Goal: Transaction & Acquisition: Purchase product/service

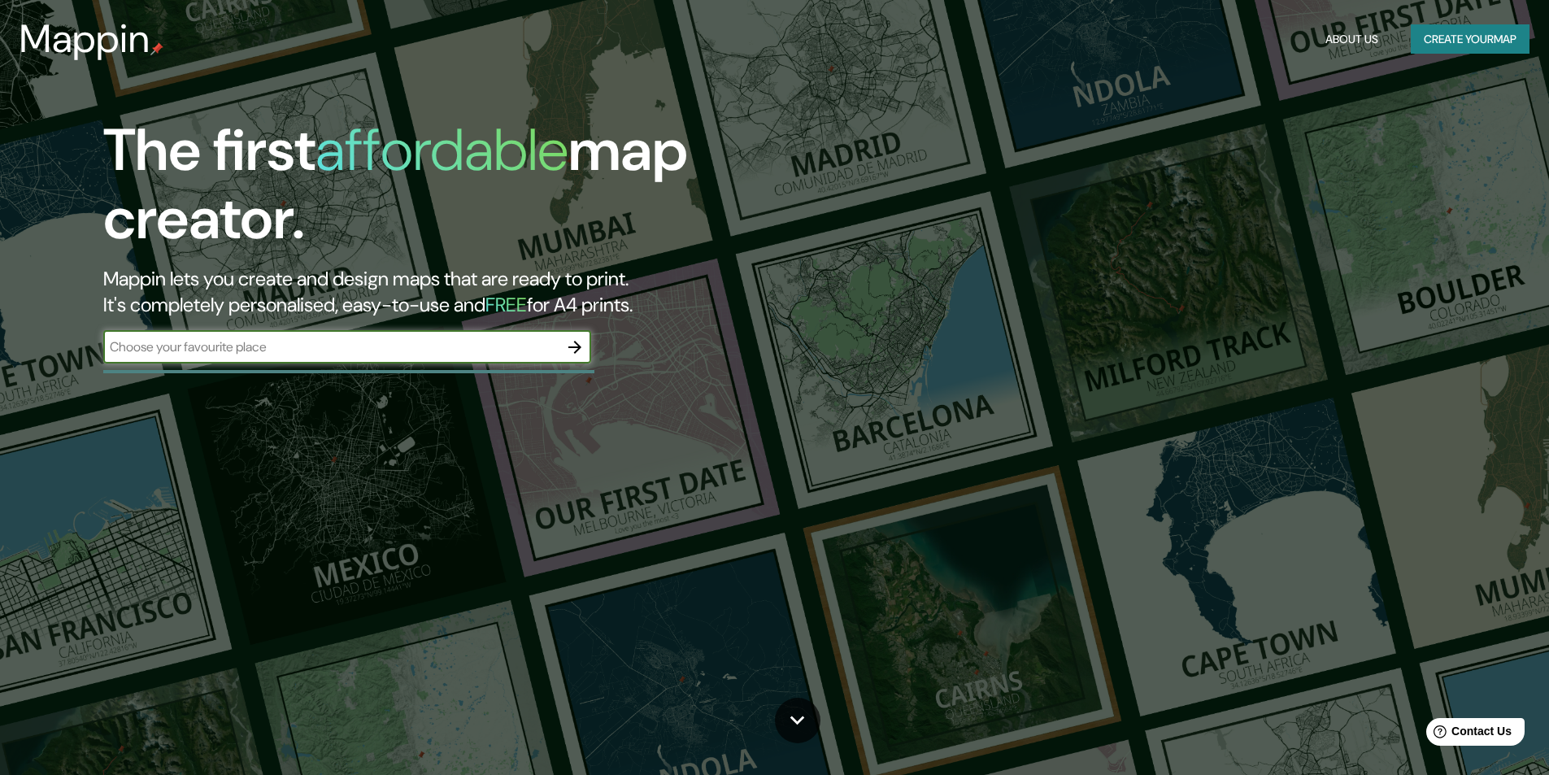
click at [186, 345] on input "text" at bounding box center [330, 346] width 455 height 19
type input "[GEOGRAPHIC_DATA]"
click at [566, 350] on icon "button" at bounding box center [575, 347] width 20 height 20
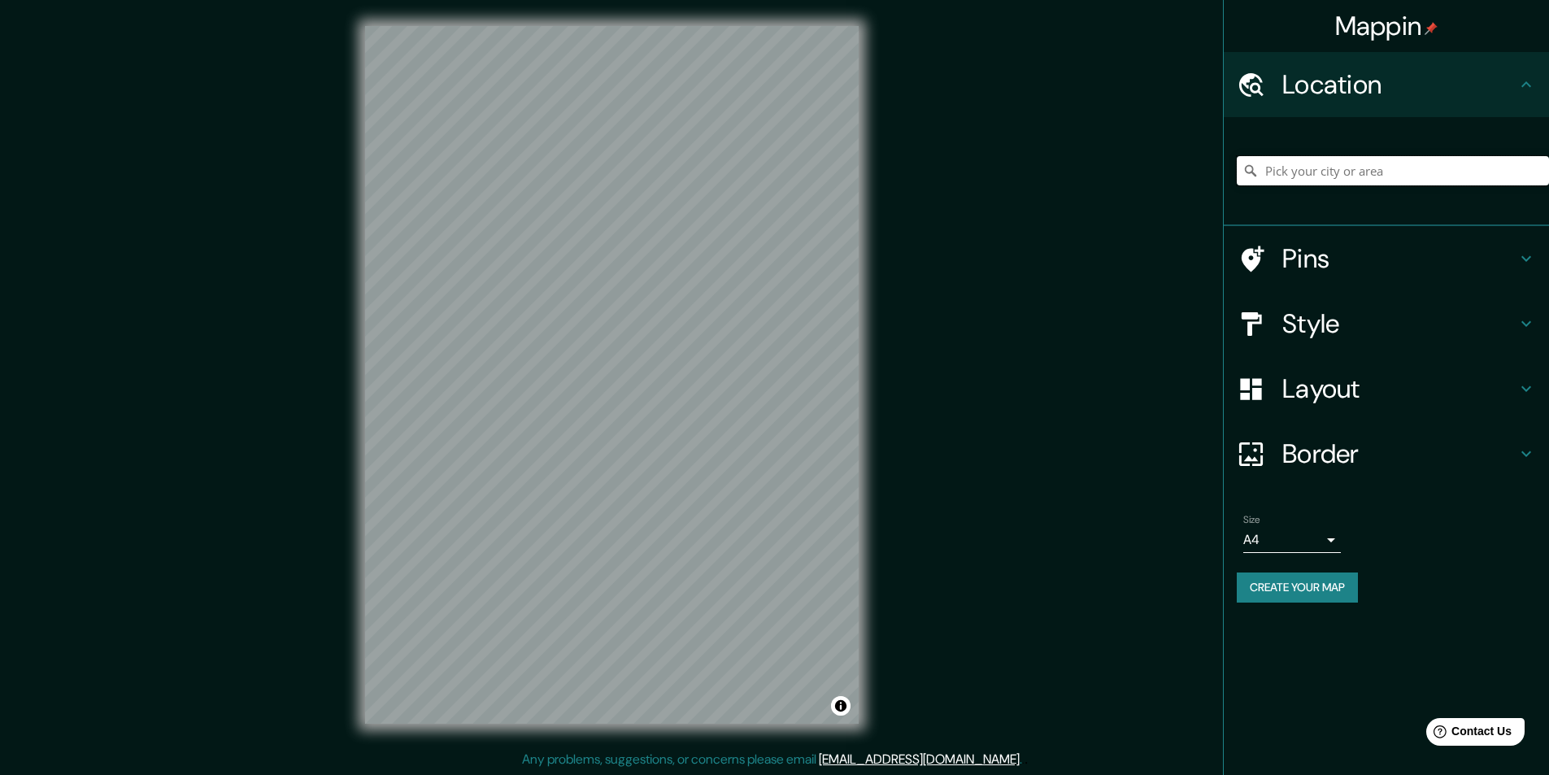
click at [1302, 176] on input "Pick your city or area" at bounding box center [1393, 170] width 312 height 29
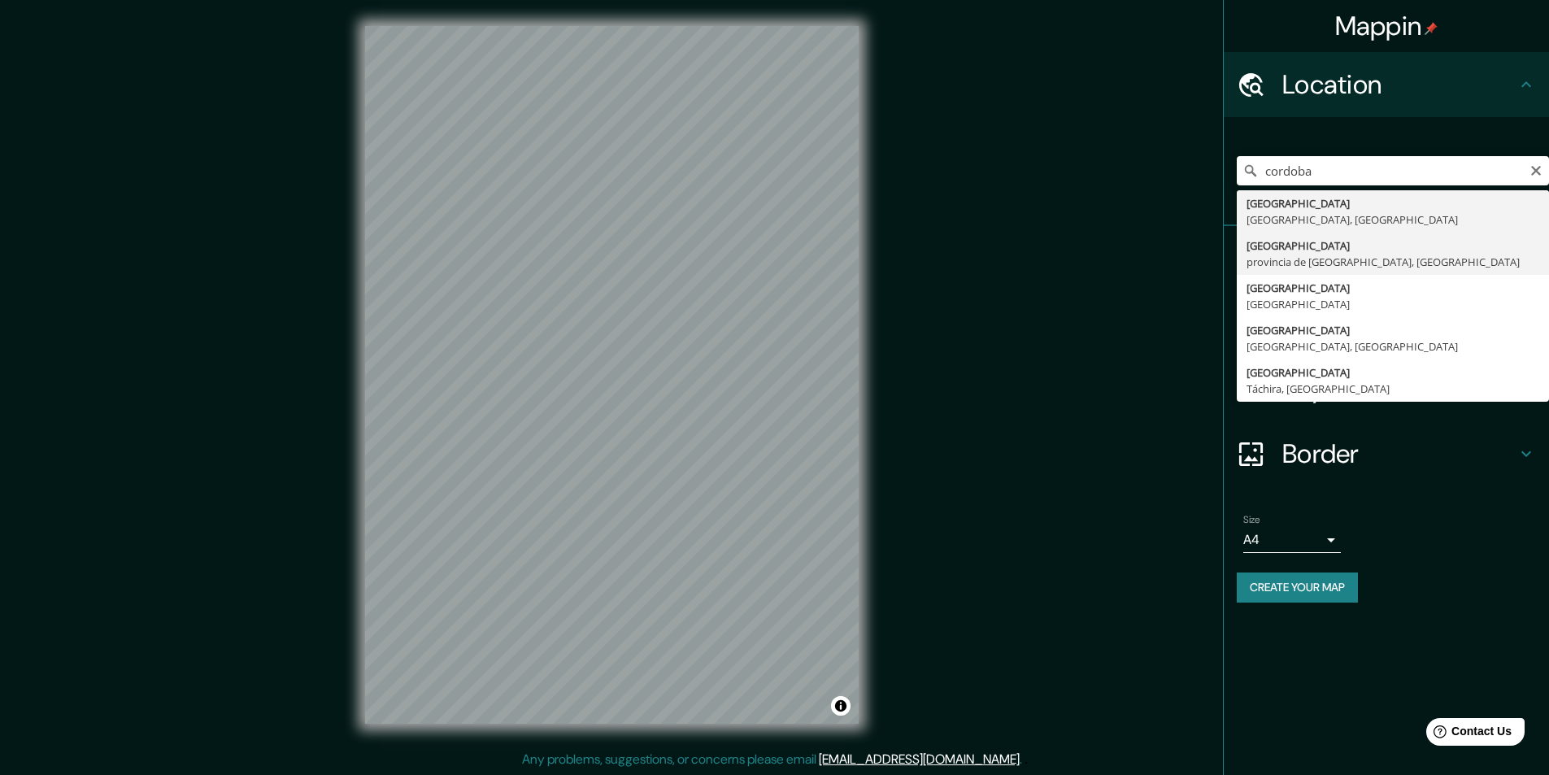
type input "[GEOGRAPHIC_DATA], [GEOGRAPHIC_DATA], [GEOGRAPHIC_DATA]"
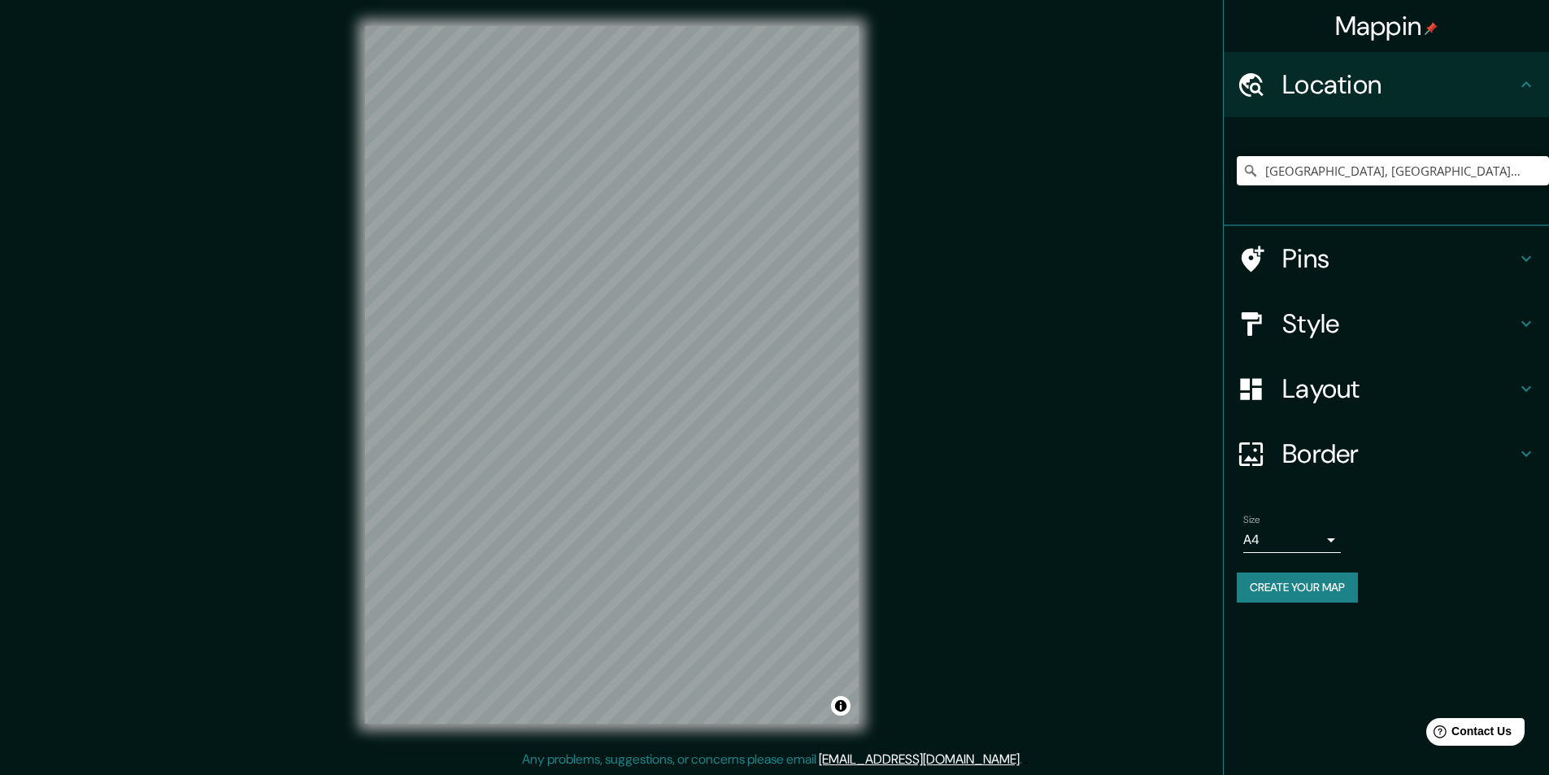
click at [1285, 543] on body "Mappin Location [GEOGRAPHIC_DATA], [GEOGRAPHIC_DATA], [GEOGRAPHIC_DATA] Pins St…" at bounding box center [774, 387] width 1549 height 775
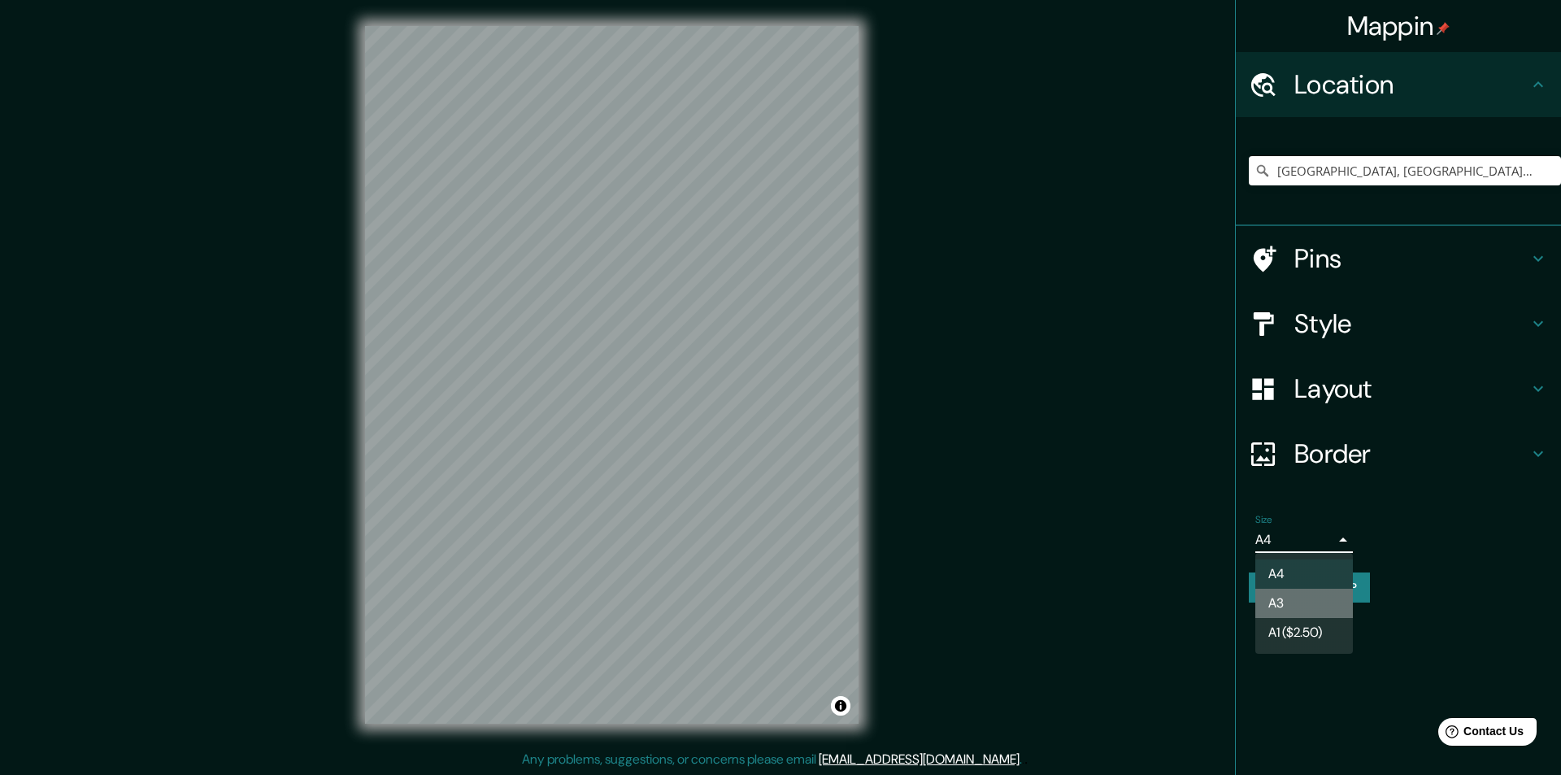
click at [1286, 598] on li "A3" at bounding box center [1304, 603] width 98 height 29
type input "a4"
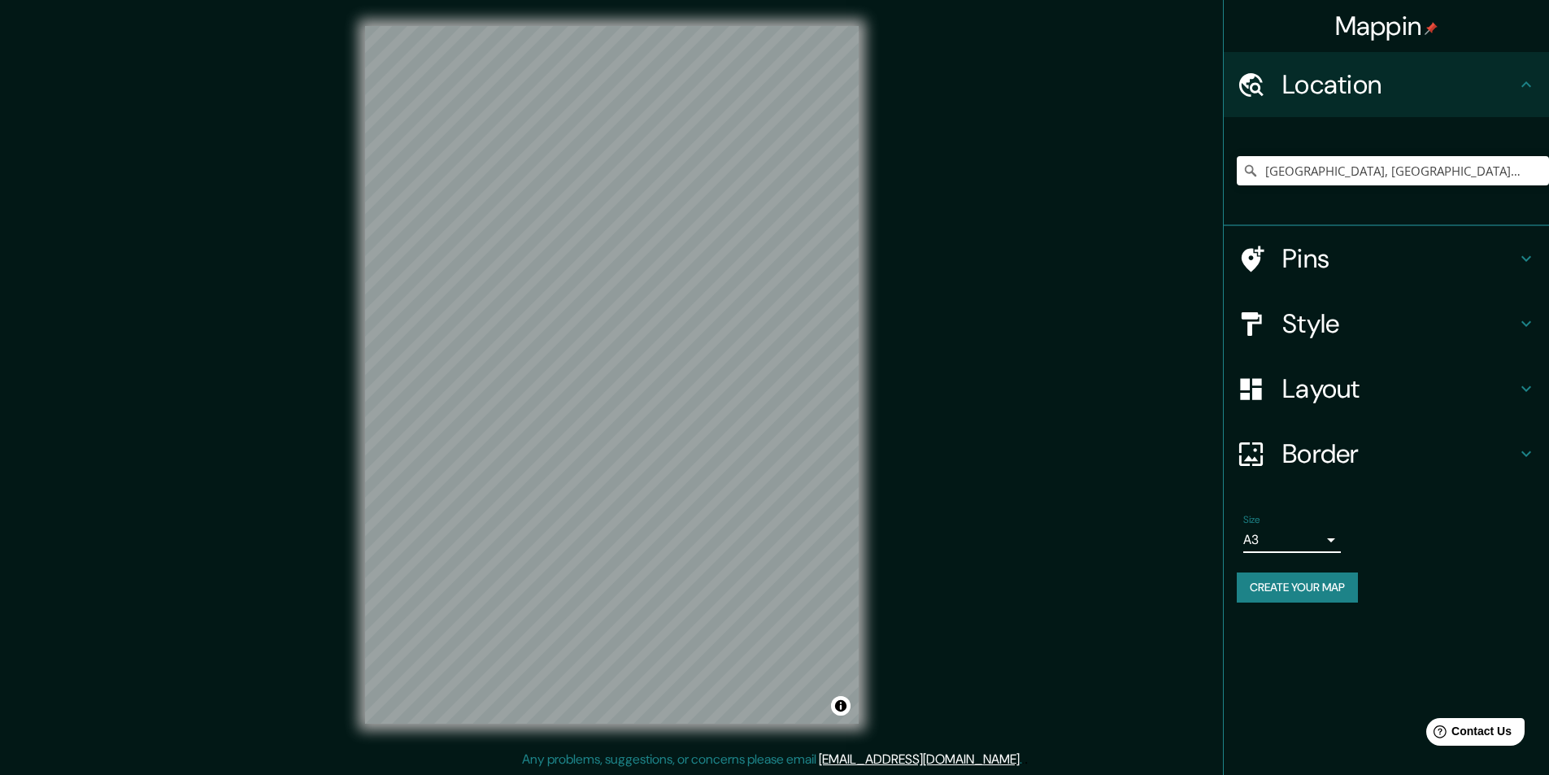
click at [1305, 328] on h4 "Style" at bounding box center [1399, 323] width 234 height 33
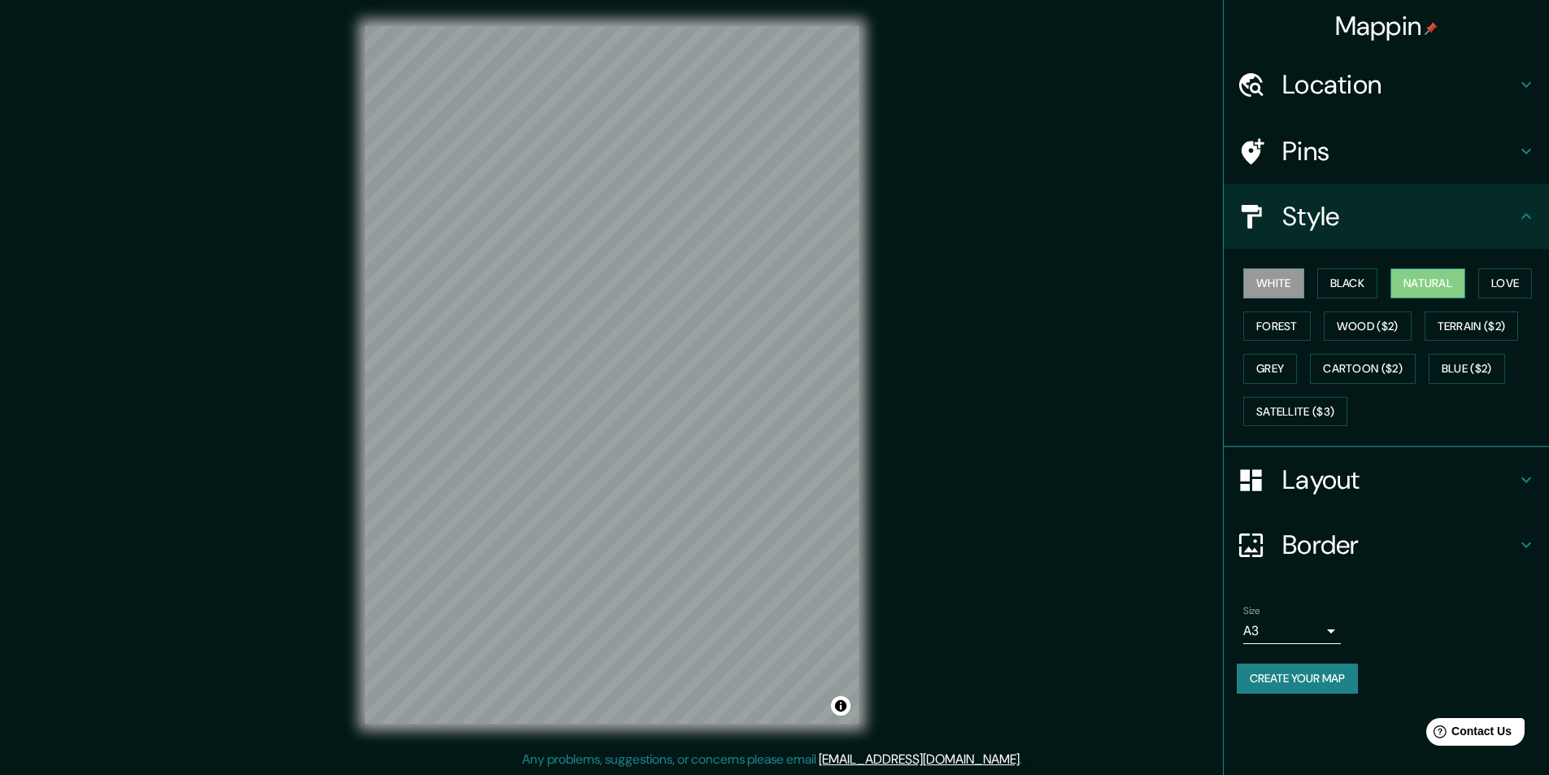
click at [1429, 287] on button "Natural" at bounding box center [1427, 283] width 75 height 30
click at [1511, 279] on button "Love" at bounding box center [1505, 283] width 54 height 30
click at [1492, 321] on button "Terrain ($2)" at bounding box center [1471, 326] width 94 height 30
click at [1376, 320] on button "Wood ($2)" at bounding box center [1368, 326] width 88 height 30
click at [1275, 321] on button "Forest" at bounding box center [1276, 326] width 67 height 30
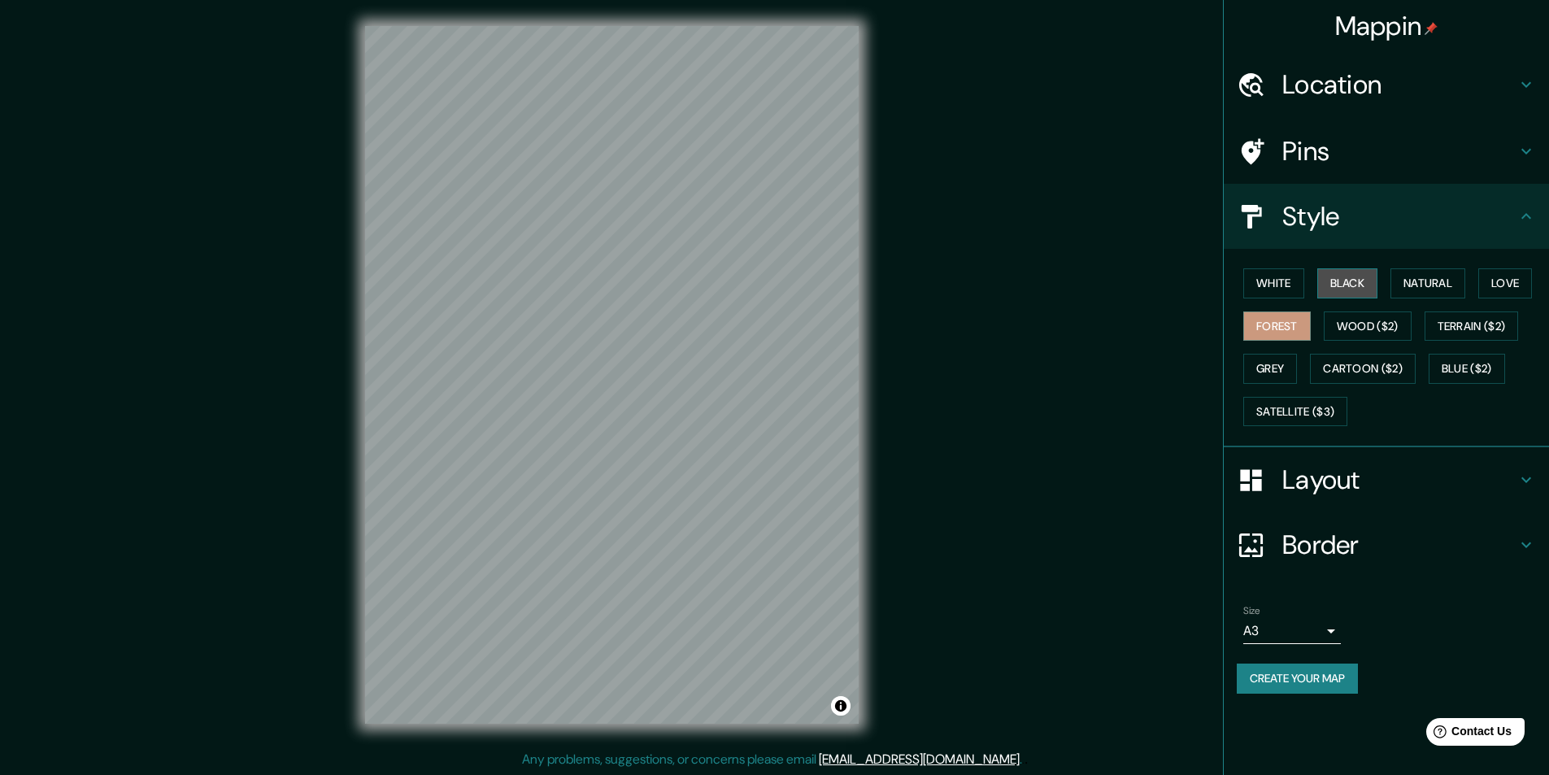
click at [1331, 278] on button "Black" at bounding box center [1347, 283] width 61 height 30
click at [1272, 285] on button "White" at bounding box center [1273, 283] width 61 height 30
click at [1428, 286] on button "Natural" at bounding box center [1427, 283] width 75 height 30
click at [1272, 367] on button "Grey" at bounding box center [1270, 369] width 54 height 30
click at [1308, 485] on h4 "Layout" at bounding box center [1399, 479] width 234 height 33
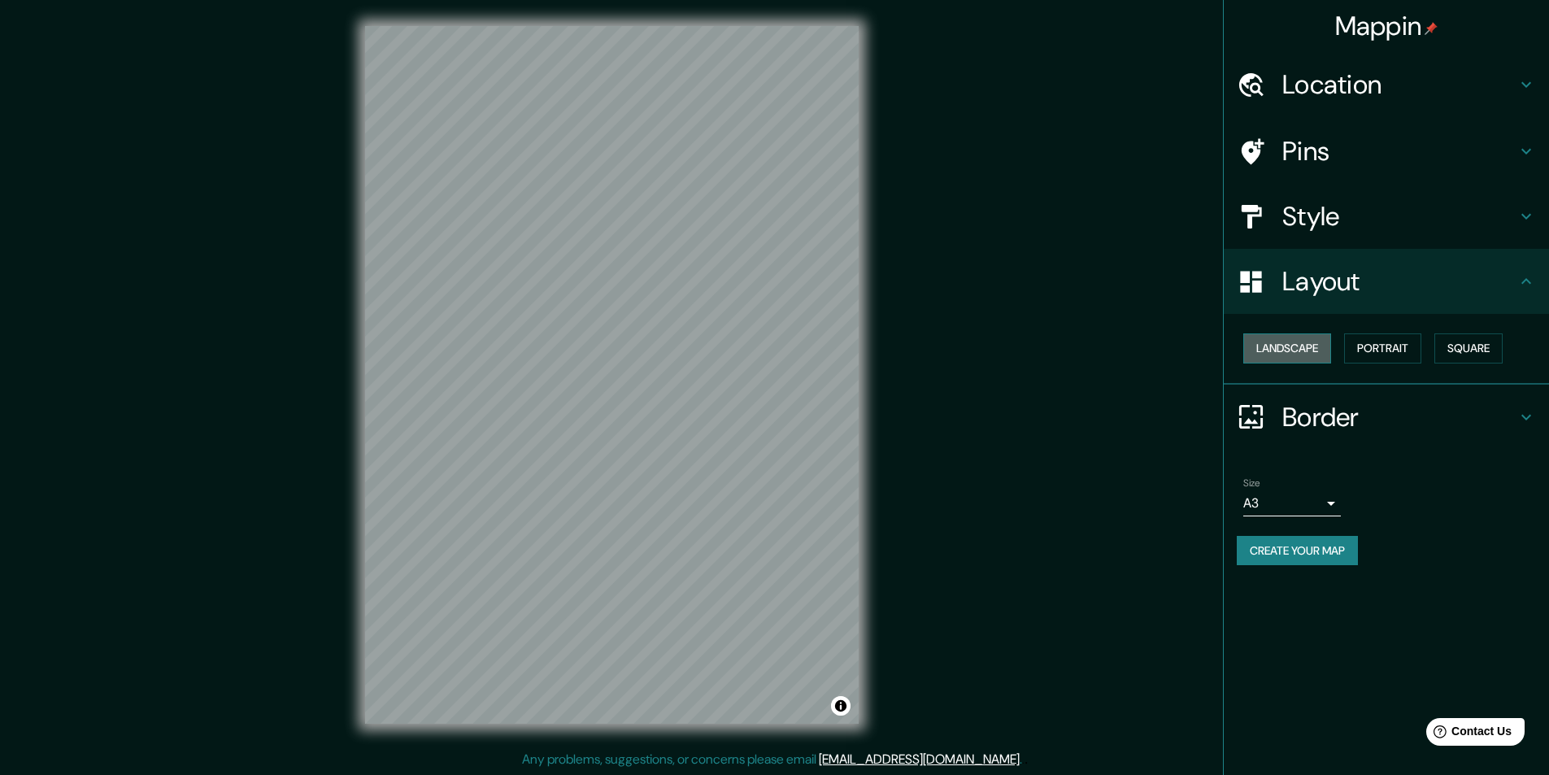
click at [1285, 346] on button "Landscape" at bounding box center [1287, 348] width 88 height 30
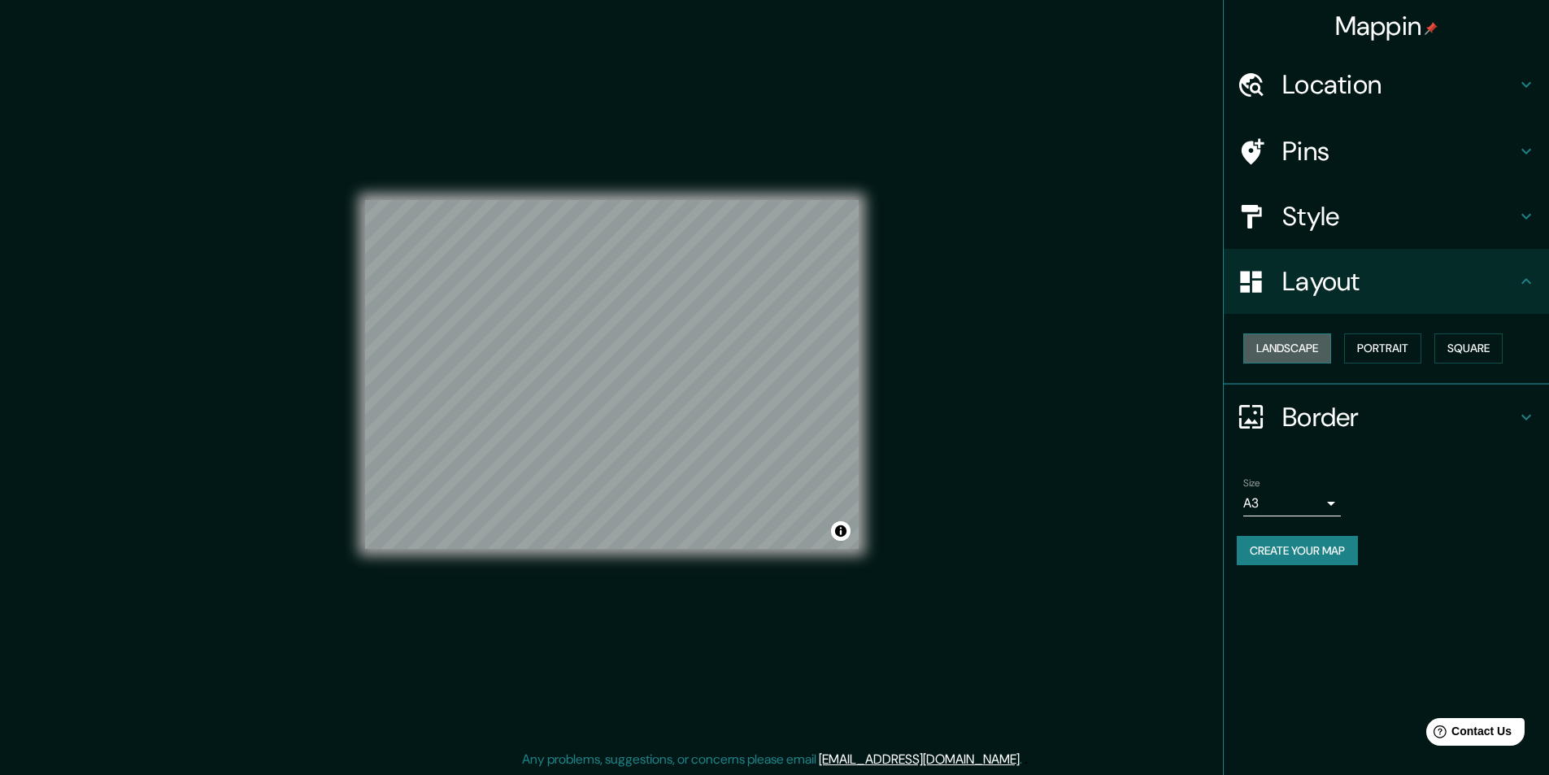
click at [1285, 346] on button "Landscape" at bounding box center [1287, 348] width 88 height 30
click at [1396, 354] on button "Portrait" at bounding box center [1382, 348] width 77 height 30
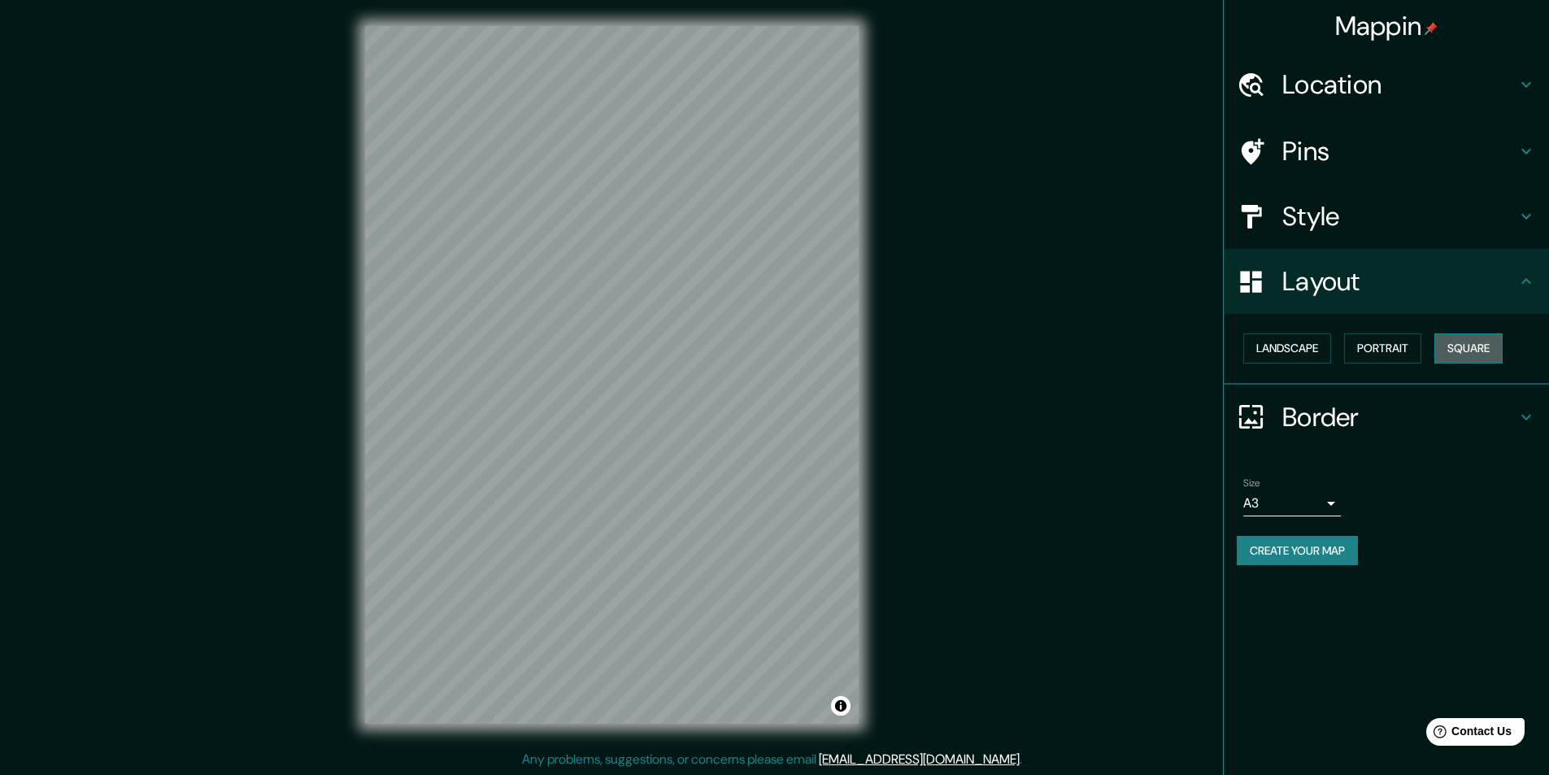
click at [1494, 343] on button "Square" at bounding box center [1468, 348] width 68 height 30
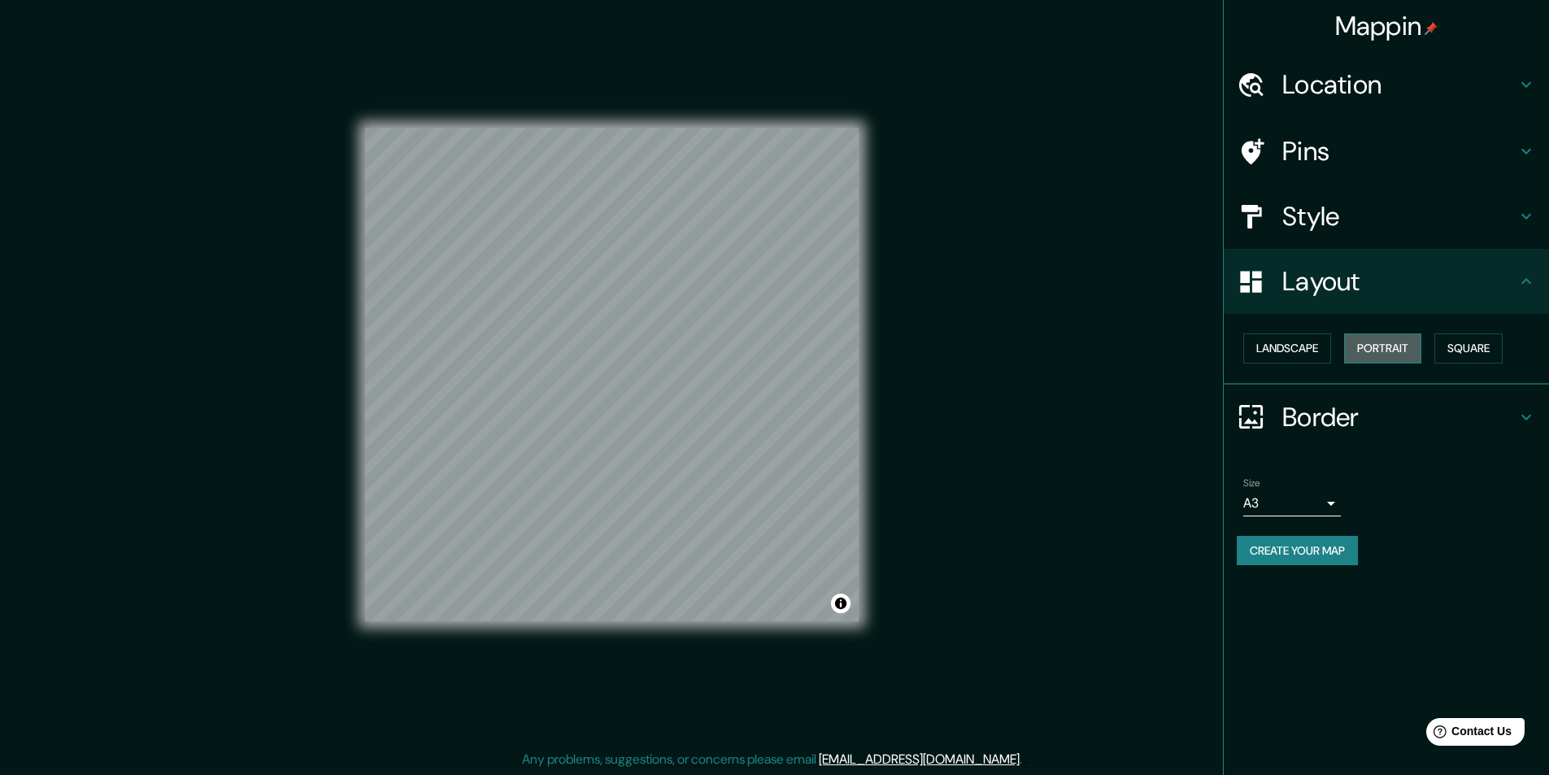
click at [1402, 350] on button "Portrait" at bounding box center [1382, 348] width 77 height 30
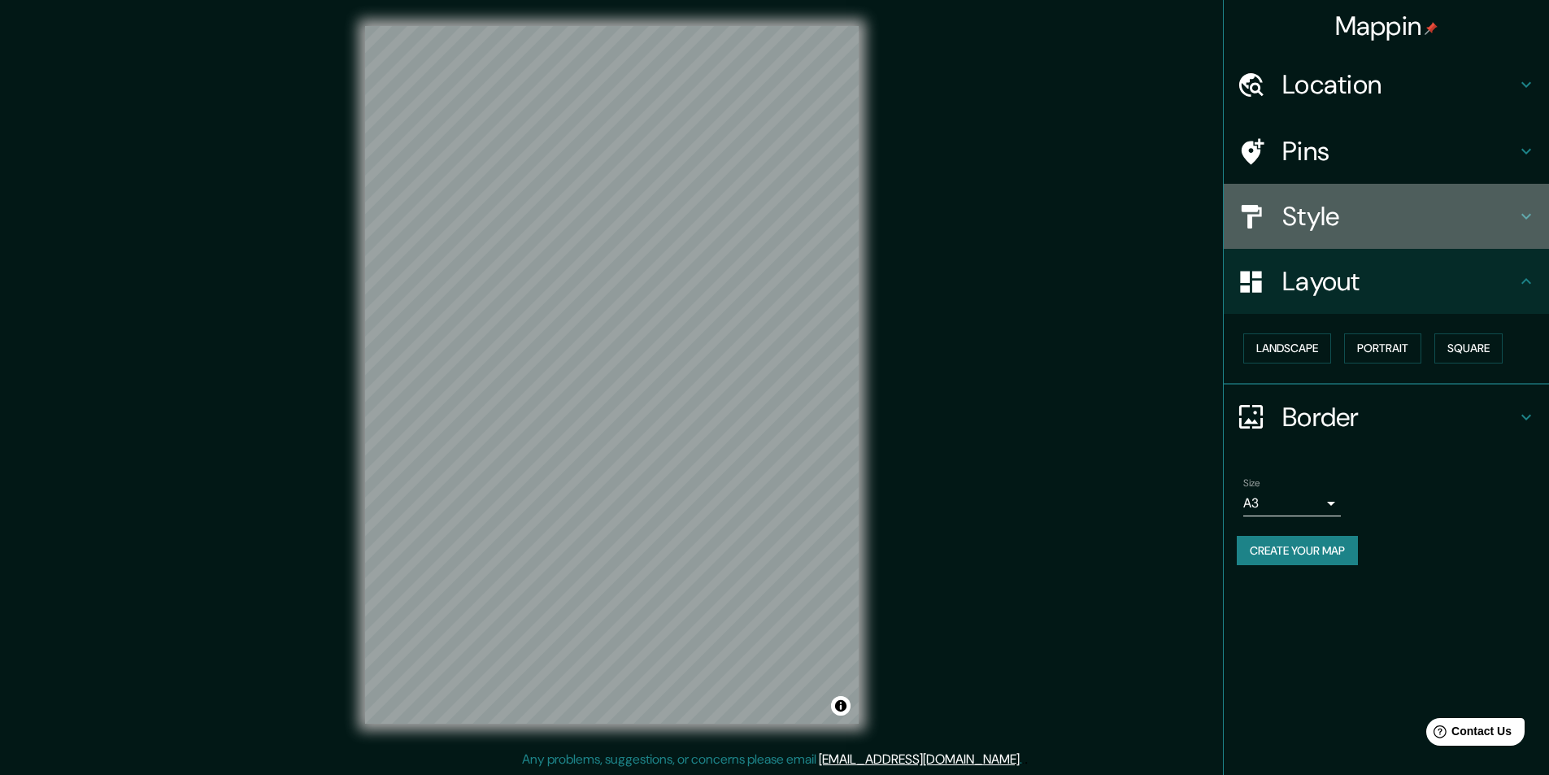
click at [1350, 224] on h4 "Style" at bounding box center [1399, 216] width 234 height 33
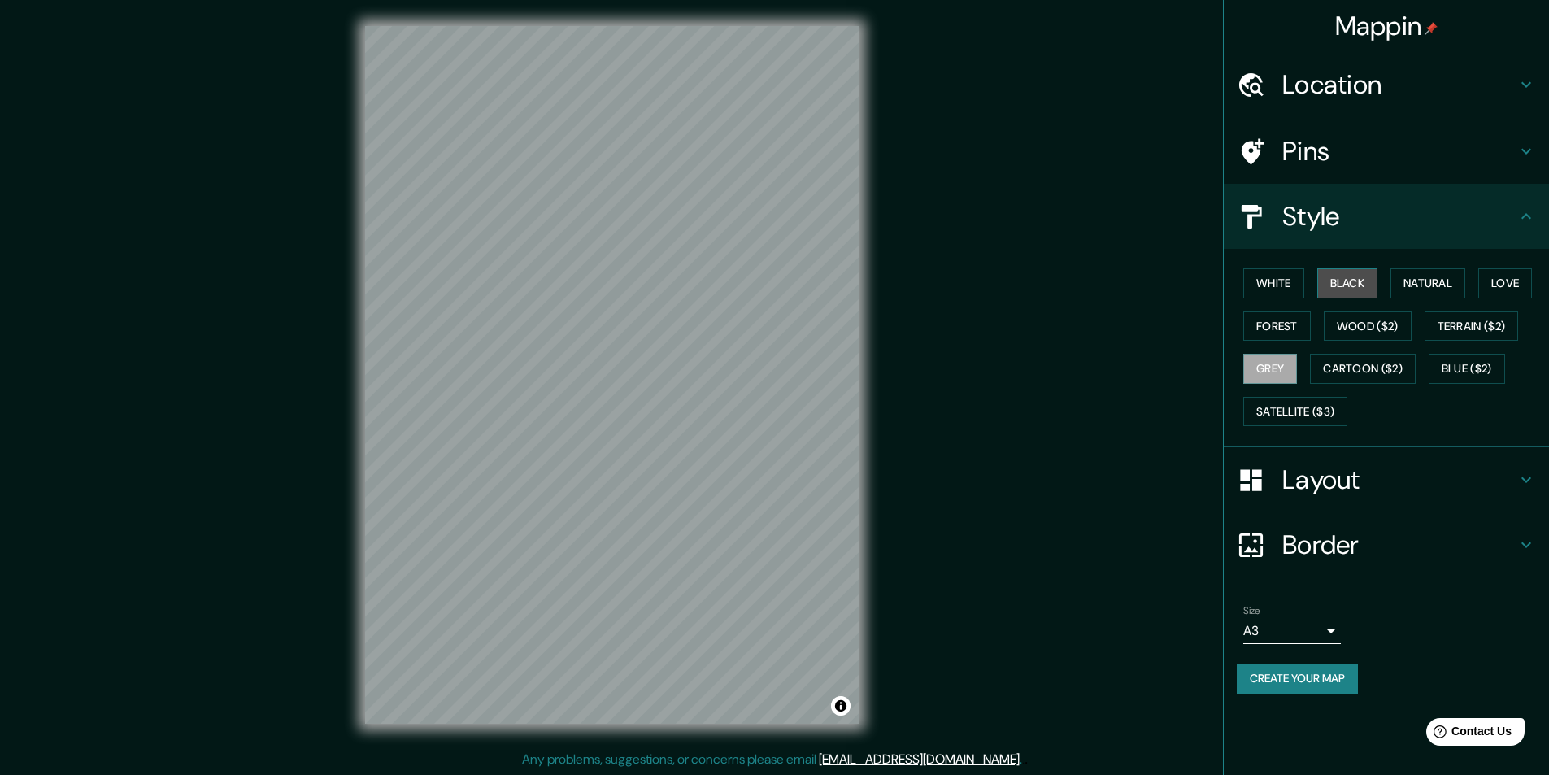
click at [1342, 287] on button "Black" at bounding box center [1347, 283] width 61 height 30
click at [1285, 289] on button "White" at bounding box center [1273, 283] width 61 height 30
click at [1421, 289] on button "Natural" at bounding box center [1427, 283] width 75 height 30
click at [1334, 147] on h4 "Pins" at bounding box center [1399, 151] width 234 height 33
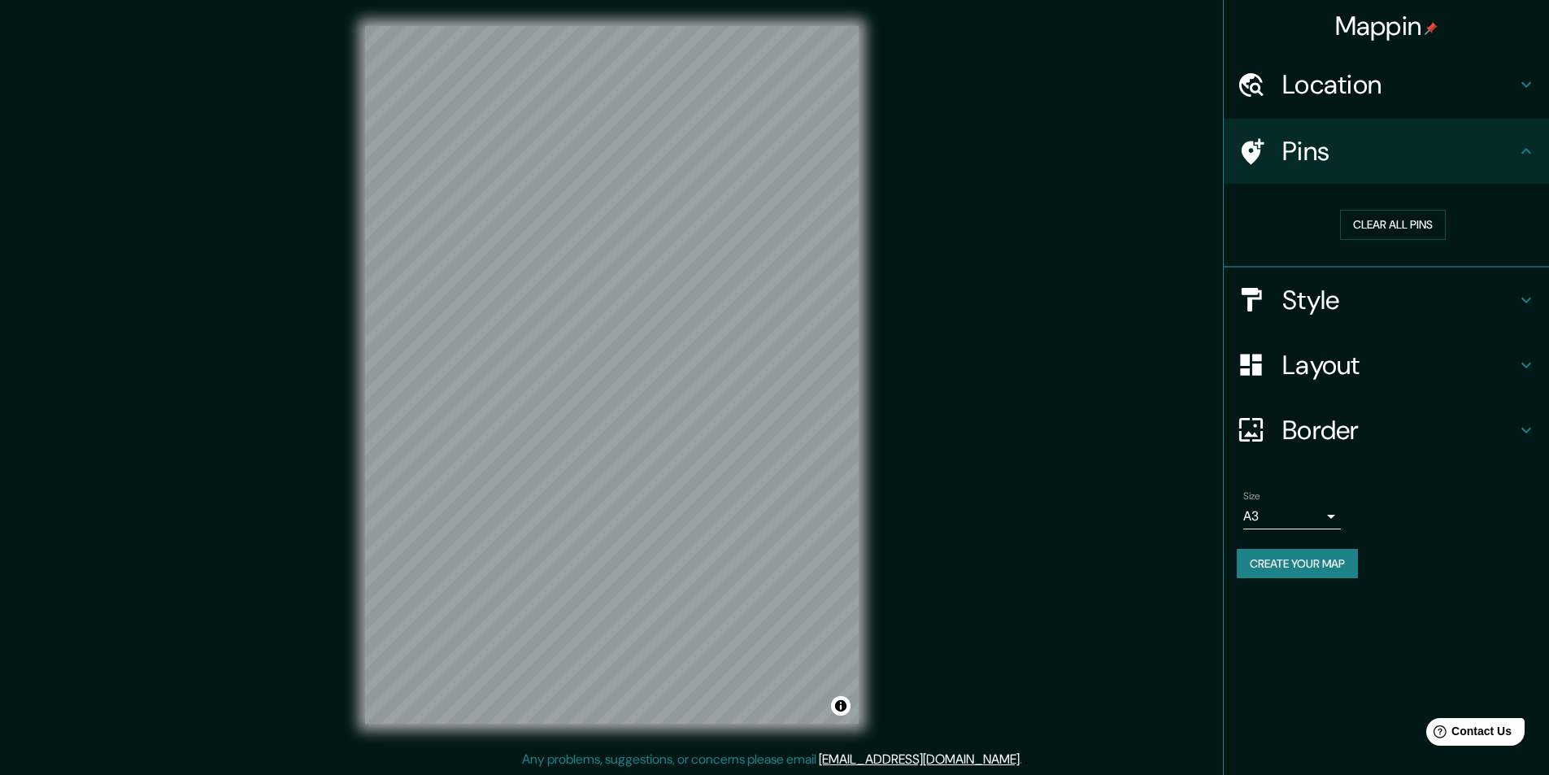
click at [1313, 302] on h4 "Style" at bounding box center [1399, 300] width 234 height 33
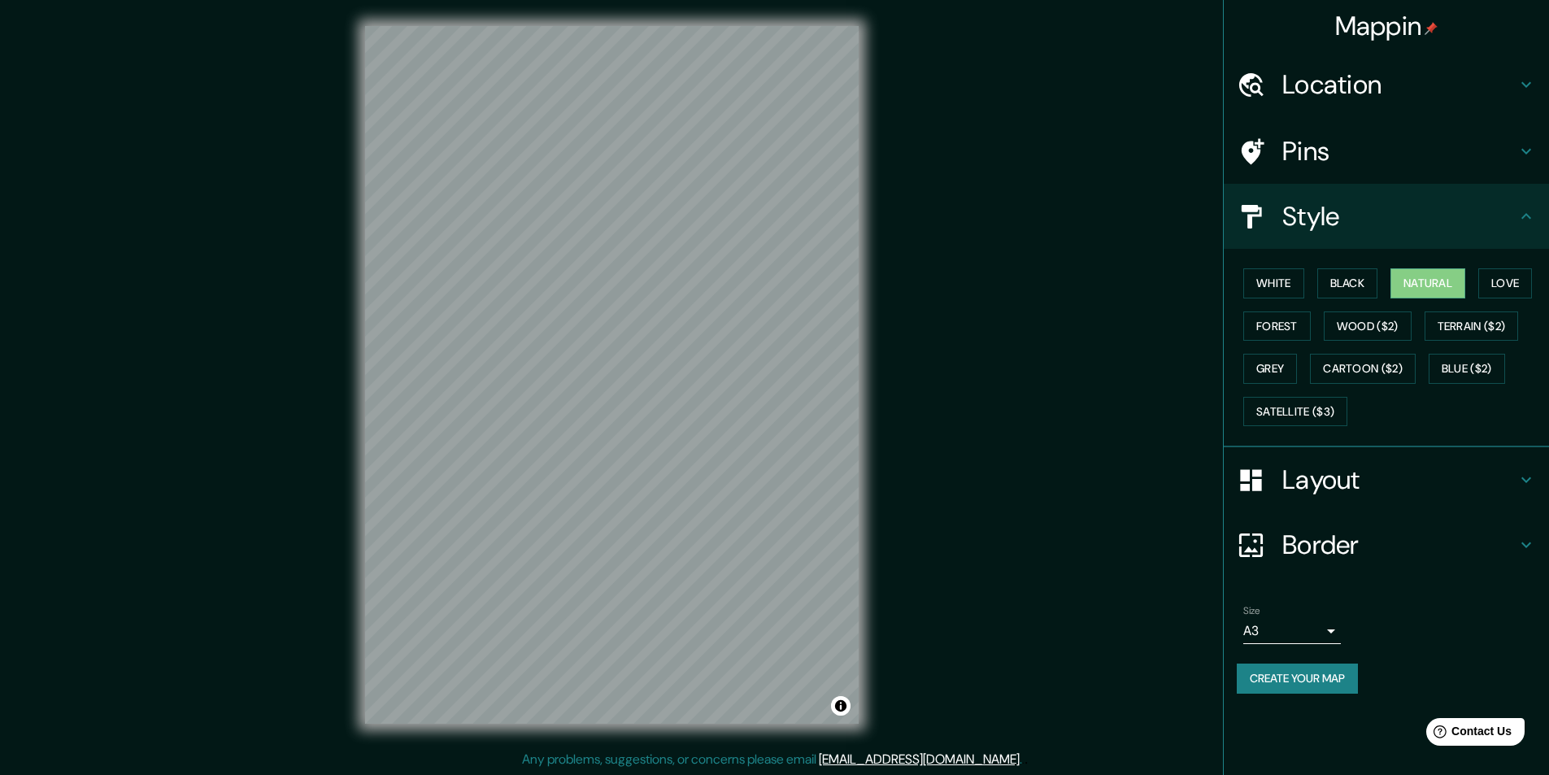
click at [738, 7] on div "© Mapbox © OpenStreetMap Improve this map" at bounding box center [612, 375] width 546 height 750
